Goal: Book appointment/travel/reservation

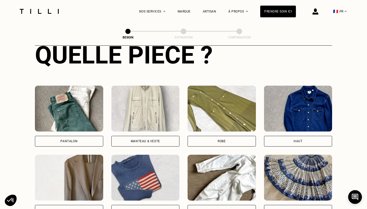
scroll to position [205, 0]
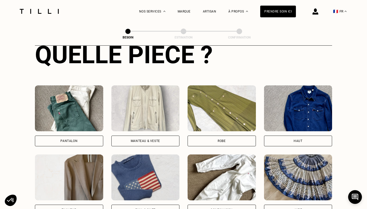
click at [81, 136] on div "Pantalon" at bounding box center [69, 141] width 68 height 11
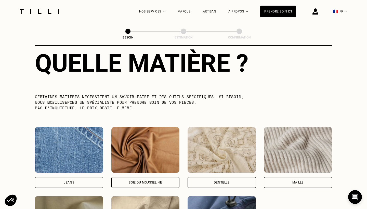
scroll to position [476, 0]
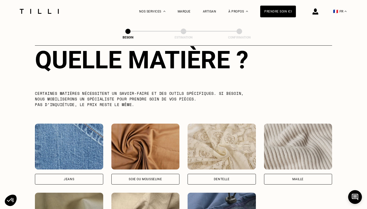
click at [77, 174] on div "Jeans" at bounding box center [69, 179] width 68 height 11
select select "FR"
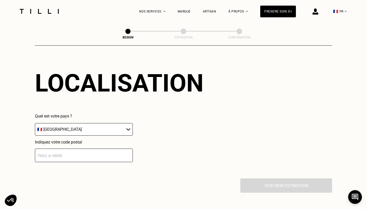
scroll to position [694, 0]
click at [90, 153] on input "number" at bounding box center [84, 156] width 98 height 14
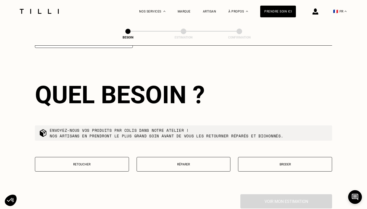
scroll to position [811, 0]
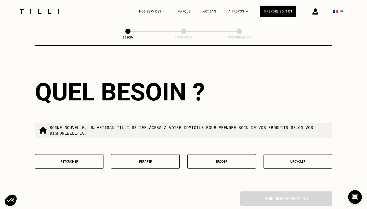
type input "75014"
click at [90, 160] on p "Retoucher" at bounding box center [69, 162] width 63 height 4
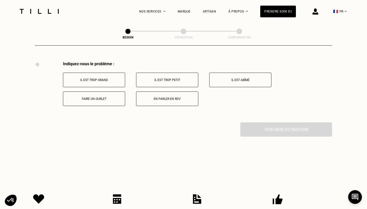
scroll to position [942, 0]
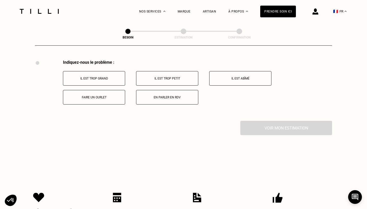
click at [107, 77] on button "Il est trop grand" at bounding box center [94, 78] width 62 height 15
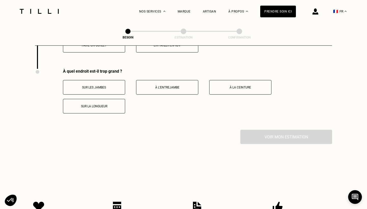
scroll to position [1002, 0]
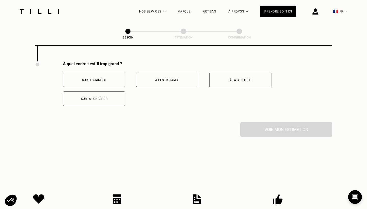
click at [101, 97] on p "Sur la longueur" at bounding box center [94, 99] width 57 height 4
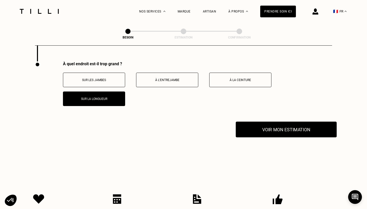
click at [272, 127] on button "Voir mon estimation" at bounding box center [286, 130] width 101 height 16
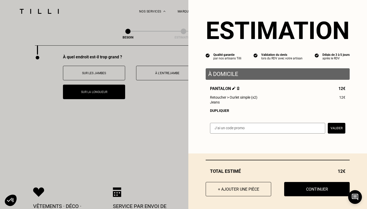
scroll to position [1009, 0]
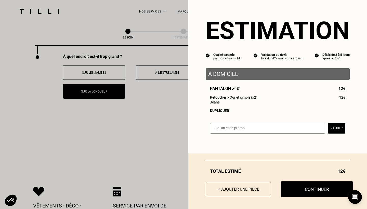
click at [300, 186] on button "Continuer" at bounding box center [317, 189] width 72 height 16
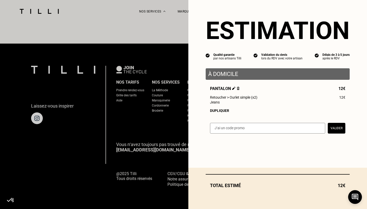
scroll to position [306, 0]
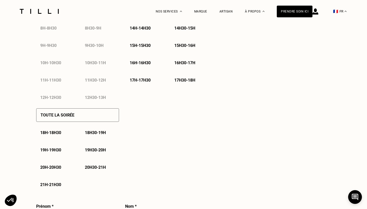
select select "FR"
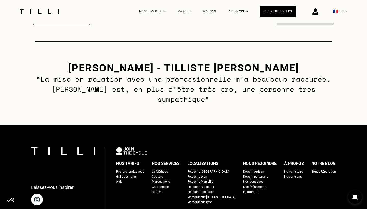
scroll to position [760, 0]
